Goal: Task Accomplishment & Management: Manage account settings

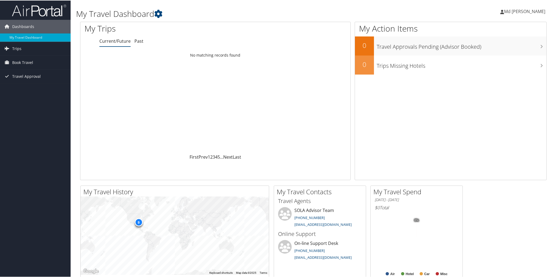
click at [534, 10] on span "Md [PERSON_NAME]" at bounding box center [524, 11] width 41 height 6
click at [503, 49] on link "View Travel Profile" at bounding box center [514, 48] width 61 height 9
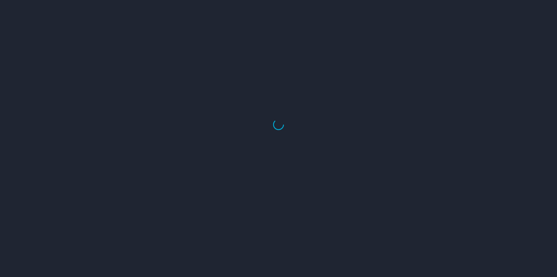
select select "US"
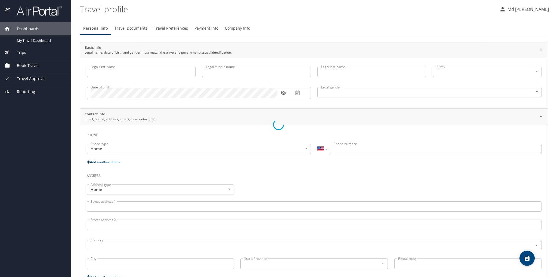
type input "Md Niaz"
type input "Morshed"
type input "Male"
type input "Md"
type input "Niaz"
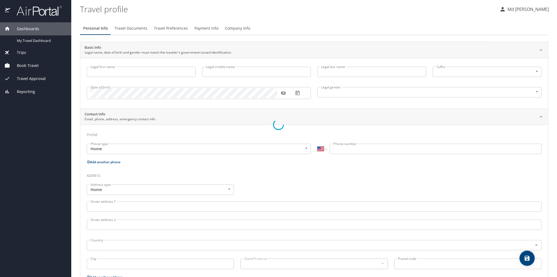
select select "NL"
type input "88409475"
select select "US"
select select "NL"
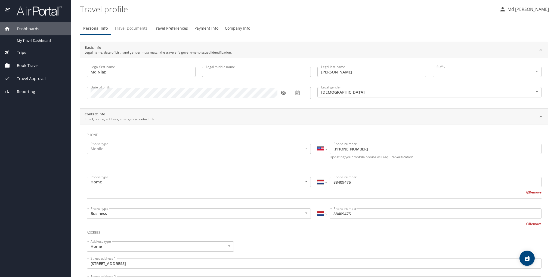
click at [131, 26] on span "Travel Documents" at bounding box center [130, 28] width 33 height 7
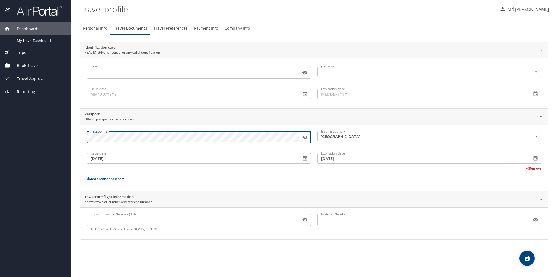
drag, startPoint x: 303, startPoint y: 138, endPoint x: 299, endPoint y: 137, distance: 4.2
click at [302, 138] on icon "button" at bounding box center [304, 136] width 5 height 5
click at [60, 132] on div "Dashboards My Travel Dashboard Trips Current / Future Trips Past Trips Trips Mi…" at bounding box center [278, 138] width 557 height 277
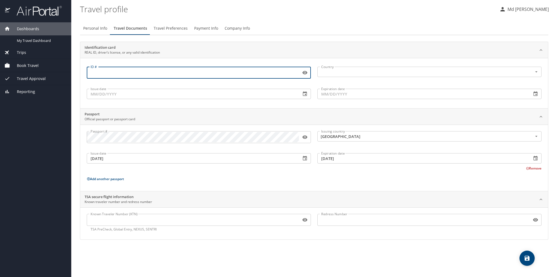
click at [157, 71] on input "ID #" at bounding box center [193, 72] width 212 height 10
type input "013169640"
click at [334, 71] on input "text" at bounding box center [421, 71] width 205 height 7
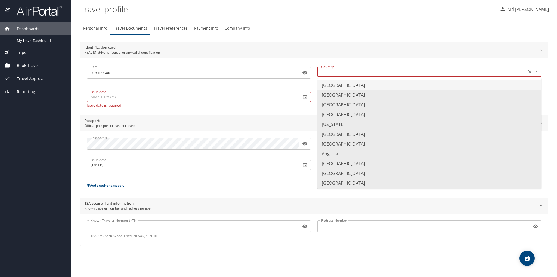
click at [347, 87] on li "United States of America" at bounding box center [429, 85] width 224 height 10
type input "United States of America"
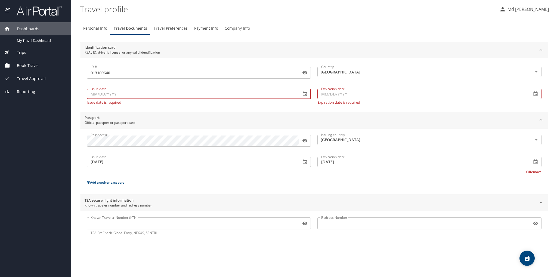
click at [183, 95] on input "Issue date" at bounding box center [192, 94] width 210 height 10
type input "07/31/2025"
click at [332, 91] on input "Expiration date" at bounding box center [422, 94] width 210 height 10
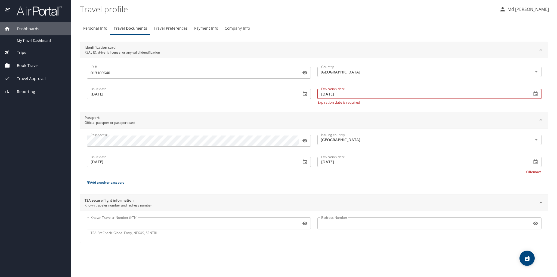
type input "07/31/2028"
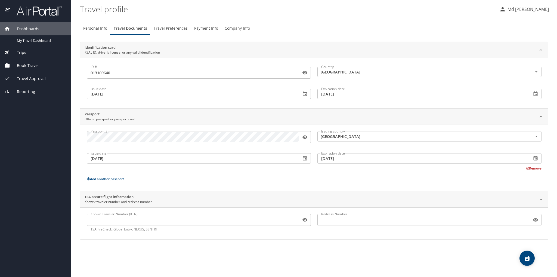
click at [334, 108] on div "Identification card REAL ID, driver’s license, or any valid identification ID #…" at bounding box center [314, 141] width 468 height 198
click at [212, 159] on input "08/16/2015" at bounding box center [192, 158] width 210 height 10
click at [307, 156] on icon "button" at bounding box center [304, 157] width 5 height 5
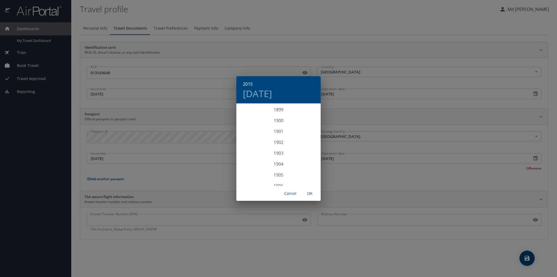
scroll to position [1228, 0]
click at [272, 98] on h4 "Sun, Aug 16" at bounding box center [257, 93] width 29 height 11
click at [241, 110] on icon "button" at bounding box center [242, 111] width 7 height 7
click at [313, 109] on icon "button" at bounding box center [314, 111] width 7 height 7
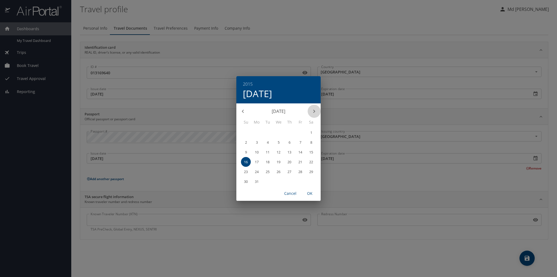
click at [313, 110] on icon "button" at bounding box center [314, 111] width 7 height 7
click at [272, 96] on h4 "Sun, Aug 16" at bounding box center [257, 93] width 29 height 11
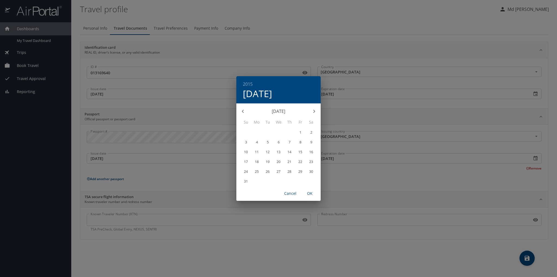
click at [272, 90] on h4 "Sun, Aug 16" at bounding box center [257, 93] width 29 height 11
click at [250, 83] on h6 "2015" at bounding box center [248, 84] width 10 height 8
click at [278, 146] on div "2025" at bounding box center [278, 147] width 84 height 11
click at [252, 156] on div "Jul" at bounding box center [250, 155] width 28 height 20
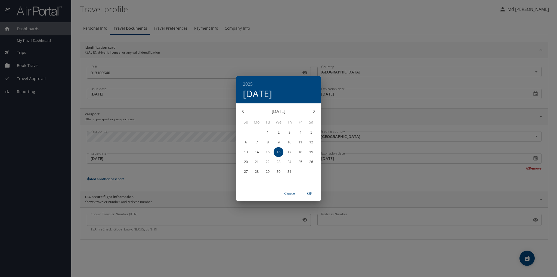
click at [278, 142] on p "9" at bounding box center [278, 142] width 2 height 4
click at [309, 193] on span "OK" at bounding box center [309, 193] width 13 height 7
type input "07/09/2025"
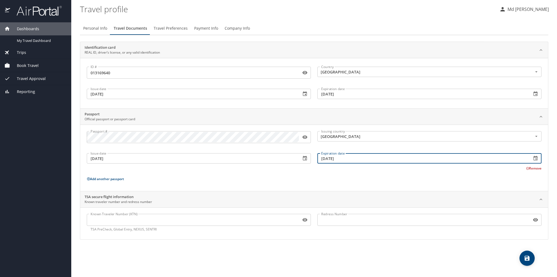
click at [351, 159] on input "08/15/2025" at bounding box center [422, 158] width 210 height 10
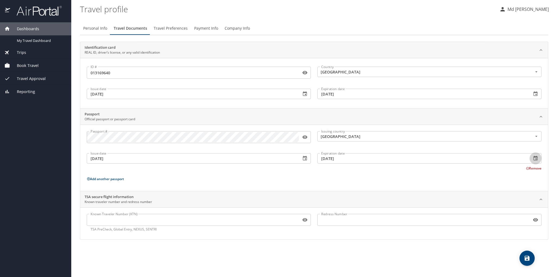
click at [307, 158] on icon "button" at bounding box center [304, 157] width 5 height 5
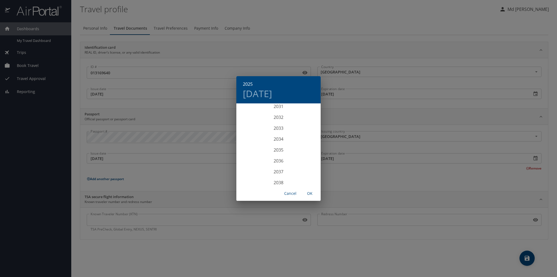
scroll to position [1446, 0]
click at [276, 146] on div "2035" at bounding box center [278, 147] width 84 height 11
click at [249, 156] on div "Jul" at bounding box center [250, 155] width 28 height 20
click at [257, 140] on p "9" at bounding box center [257, 142] width 2 height 4
click at [247, 140] on span "8" at bounding box center [246, 142] width 10 height 4
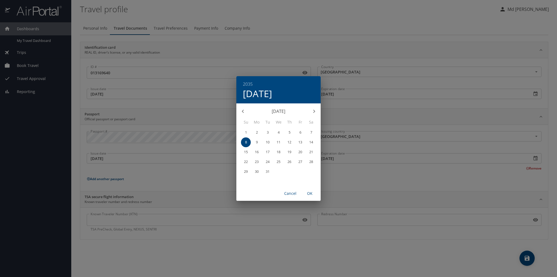
click at [310, 193] on span "OK" at bounding box center [309, 193] width 13 height 7
type input "07/08/2035"
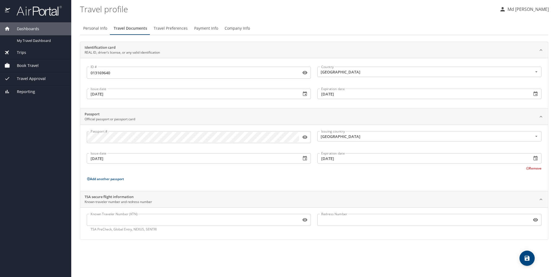
click at [526, 256] on icon "save" at bounding box center [526, 257] width 5 height 5
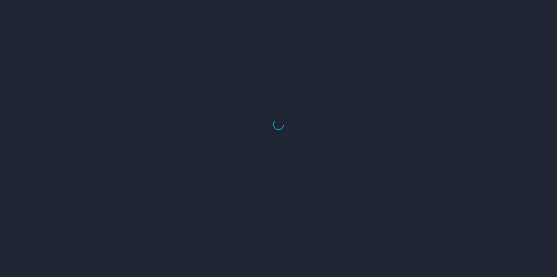
select select "US"
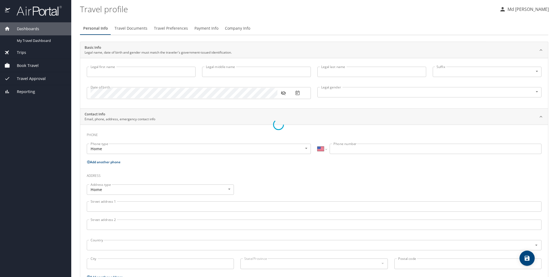
type input "Md Niaz"
type input "[PERSON_NAME]"
type input "[DEMOGRAPHIC_DATA]"
type input "Md"
type input "Niaz"
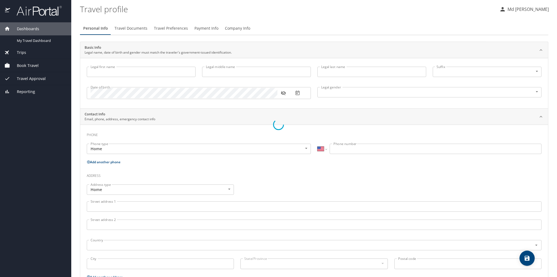
select select "NL"
type input "88409475"
select select "US"
select select "NL"
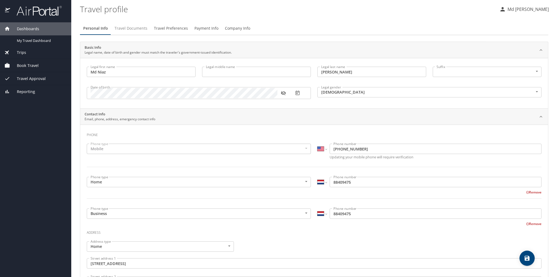
click at [132, 26] on span "Travel Documents" at bounding box center [130, 28] width 33 height 7
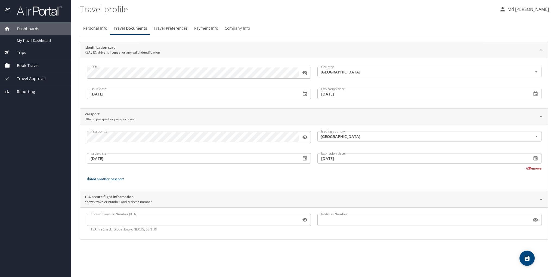
click at [305, 74] on icon "button" at bounding box center [304, 72] width 5 height 5
click at [304, 74] on icon "button" at bounding box center [304, 72] width 5 height 5
click at [305, 71] on icon "button" at bounding box center [304, 73] width 5 height 4
click at [228, 83] on div "Issue date 07/31/2025 Issue date" at bounding box center [198, 93] width 230 height 21
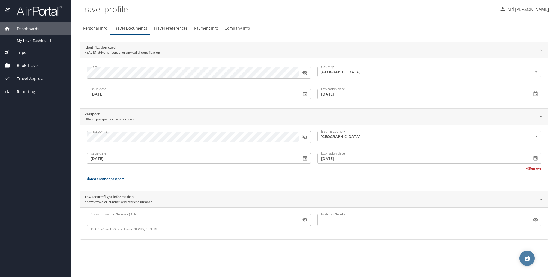
click at [523, 258] on span "save" at bounding box center [526, 258] width 15 height 7
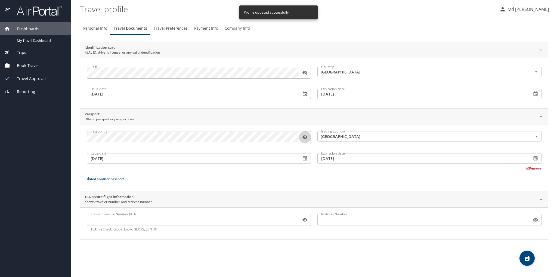
click at [305, 135] on icon "button" at bounding box center [304, 137] width 5 height 4
click at [269, 182] on div "Passport # Passport # Issuing country Bangladesh Issuing country Issue date 07/…" at bounding box center [314, 158] width 454 height 55
click at [520, 258] on span "save" at bounding box center [526, 258] width 15 height 7
click at [176, 30] on span "Travel Preferences" at bounding box center [171, 28] width 34 height 7
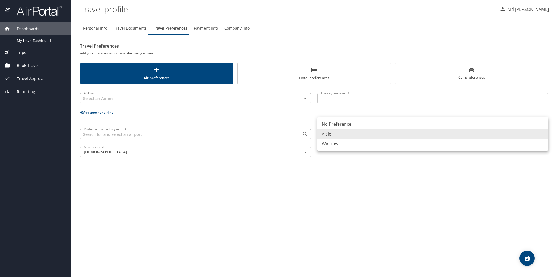
click at [359, 135] on body "Dashboards My Travel Dashboard Trips Current / Future Trips Past Trips Trips Mi…" at bounding box center [278, 138] width 557 height 277
click at [339, 194] on div at bounding box center [278, 138] width 557 height 277
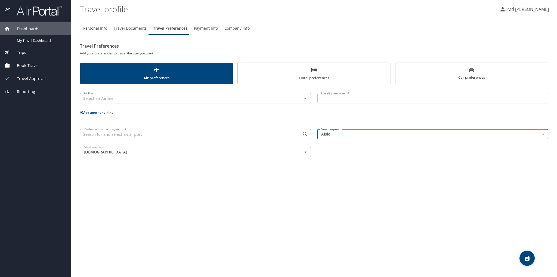
click at [146, 151] on body "Dashboards My Travel Dashboard Trips Current / Future Trips Past Trips Trips Mi…" at bounding box center [278, 138] width 557 height 277
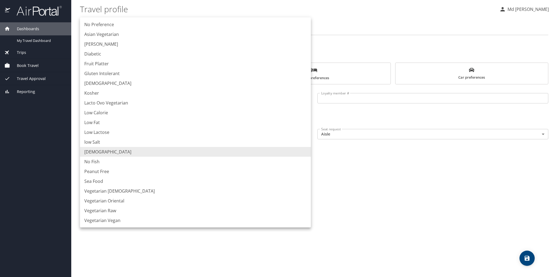
click at [354, 156] on div at bounding box center [278, 138] width 557 height 277
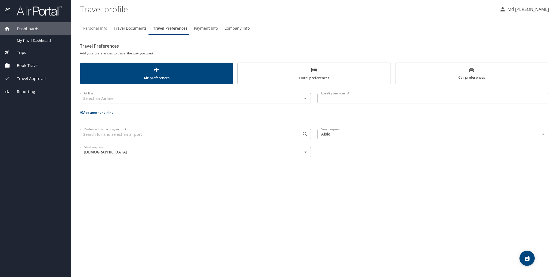
click at [93, 31] on span "Personal Info" at bounding box center [95, 28] width 24 height 7
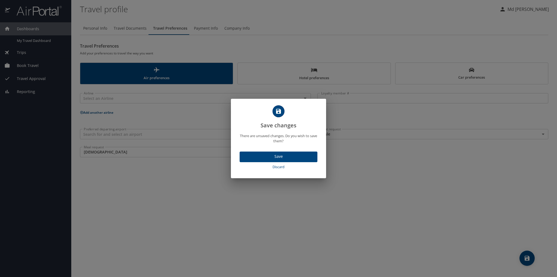
click at [291, 157] on span "Save" at bounding box center [278, 156] width 69 height 7
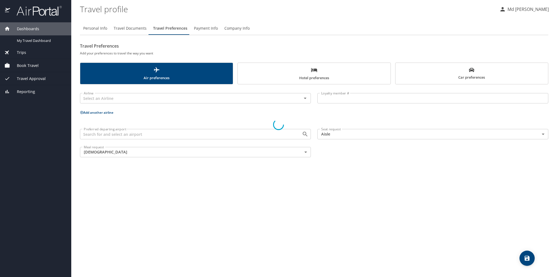
select select "US"
select select "NL"
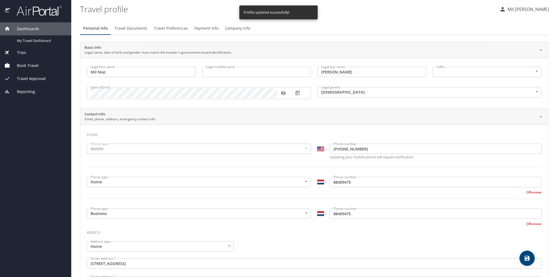
select select "US"
select select "NL"
click at [517, 9] on p "Md Niaz Morshed" at bounding box center [526, 9] width 43 height 7
click at [514, 61] on li "Sign out" at bounding box center [522, 61] width 55 height 10
